Goal: Task Accomplishment & Management: Manage account settings

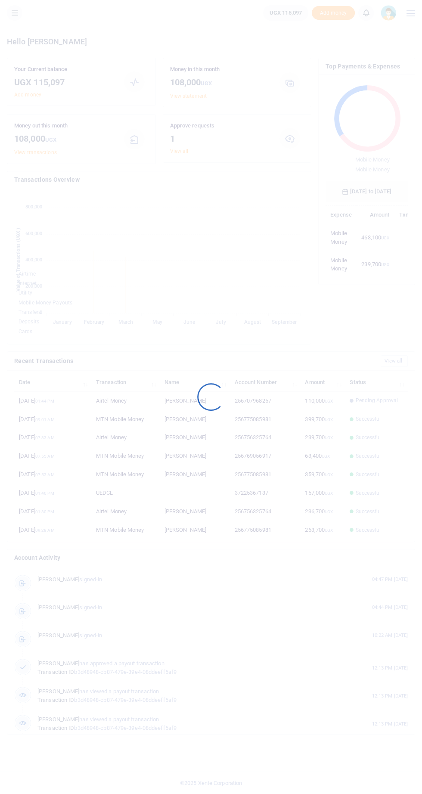
scroll to position [0, 0]
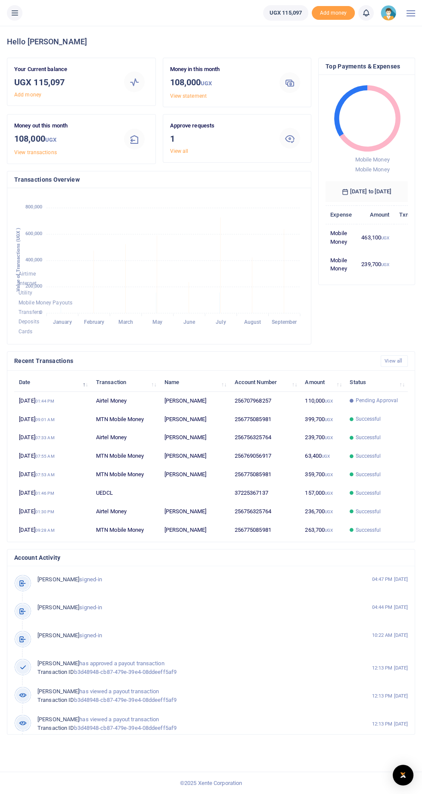
click at [17, 12] on icon at bounding box center [14, 12] width 9 height 9
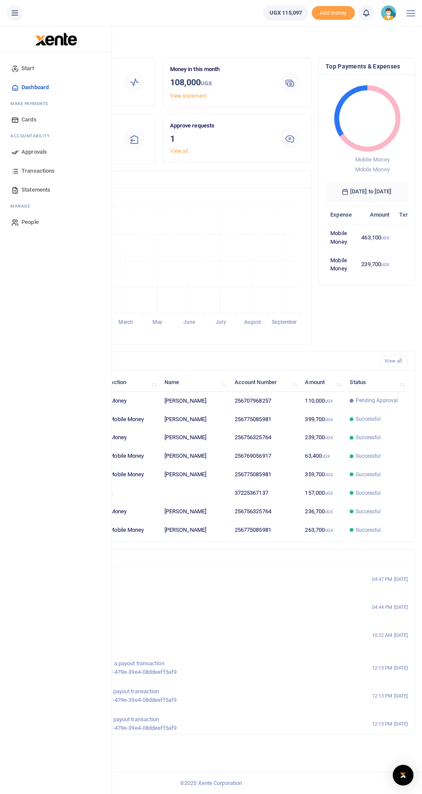
click at [41, 153] on span "Approvals" at bounding box center [34, 152] width 25 height 9
click at [297, 131] on div at bounding box center [289, 138] width 21 height 21
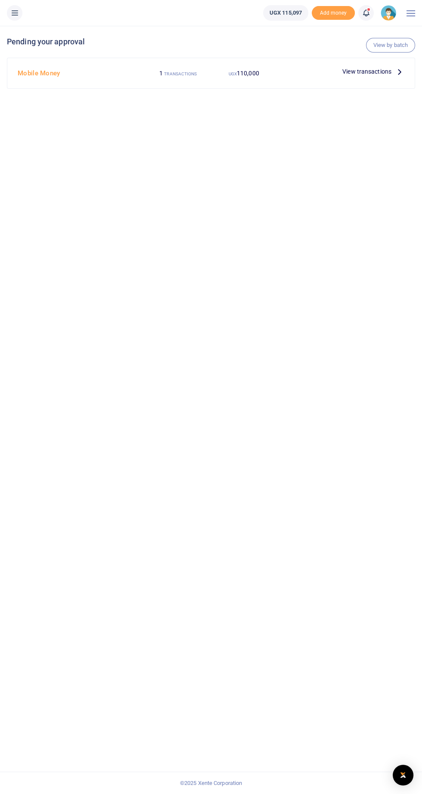
click at [369, 67] on span "View transactions" at bounding box center [366, 71] width 49 height 9
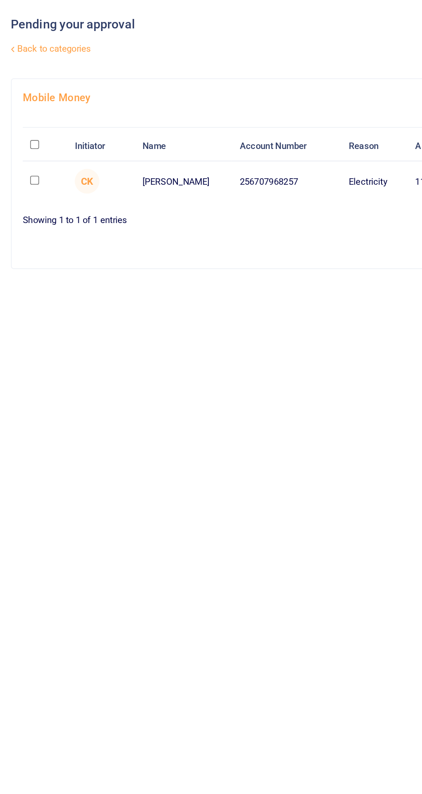
click at [22, 137] on input "checkbox" at bounding box center [22, 140] width 6 height 6
checkbox input "true"
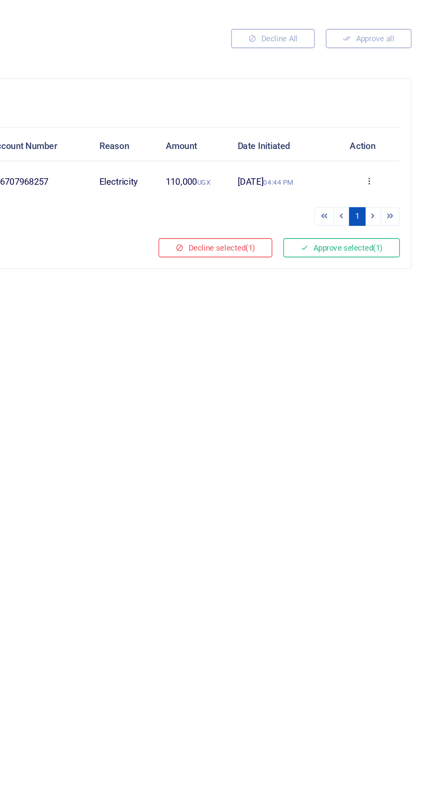
click at [379, 182] on button "Approve selected (1)" at bounding box center [370, 182] width 73 height 12
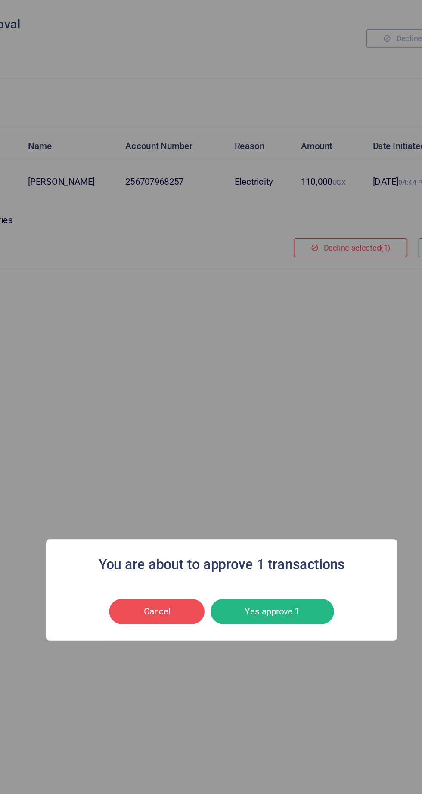
click at [248, 412] on button "Yes approve 1" at bounding box center [242, 410] width 77 height 16
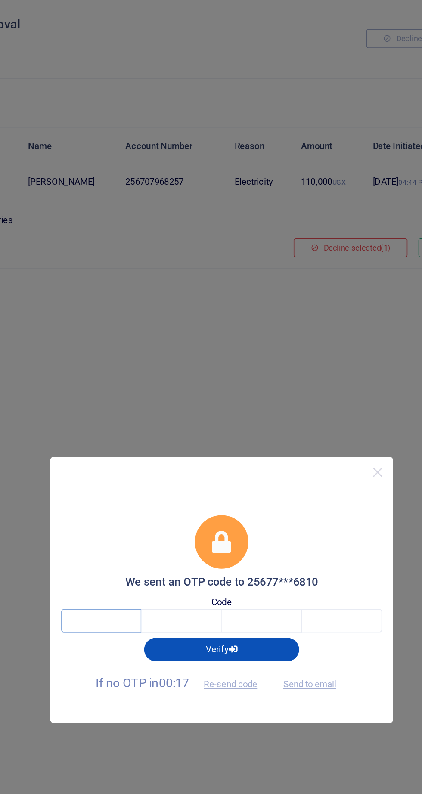
click at [127, 413] on input "text" at bounding box center [135, 416] width 50 height 15
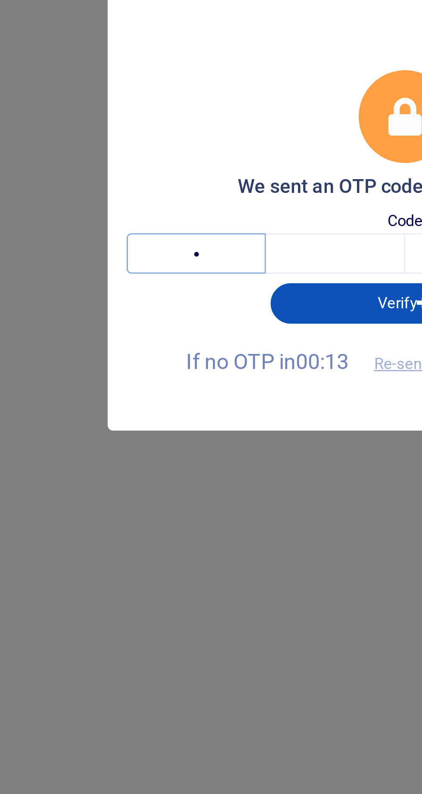
type input "4"
type input "7"
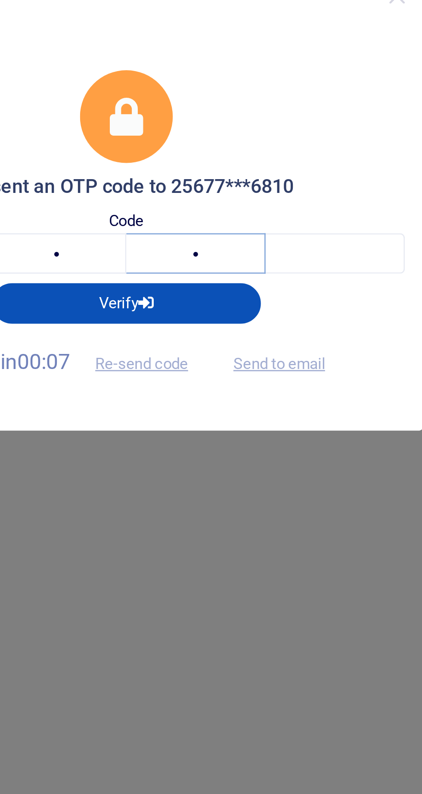
type input "6"
type input "2"
